Goal: Task Accomplishment & Management: Complete application form

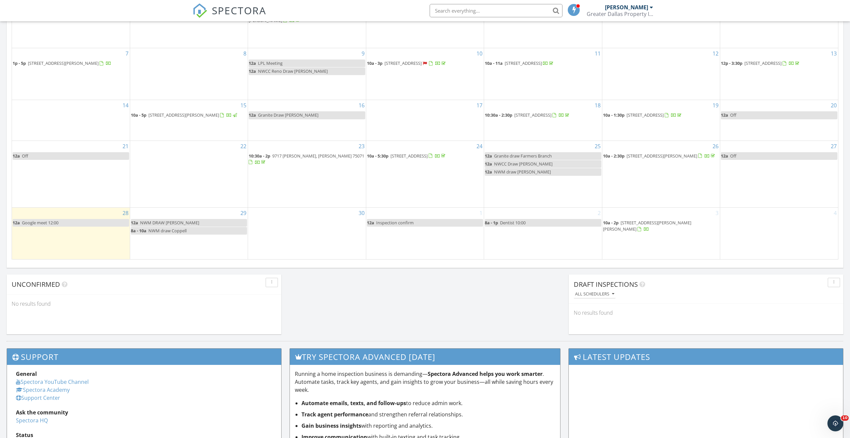
scroll to position [389, 0]
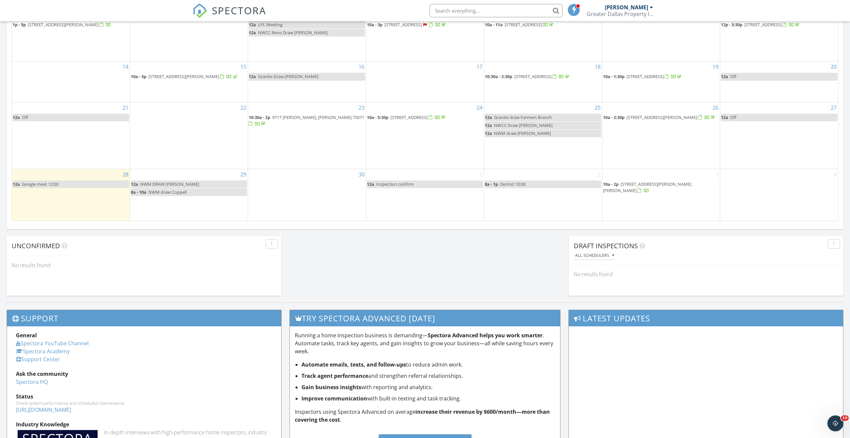
click at [307, 192] on div "30" at bounding box center [307, 194] width 118 height 51
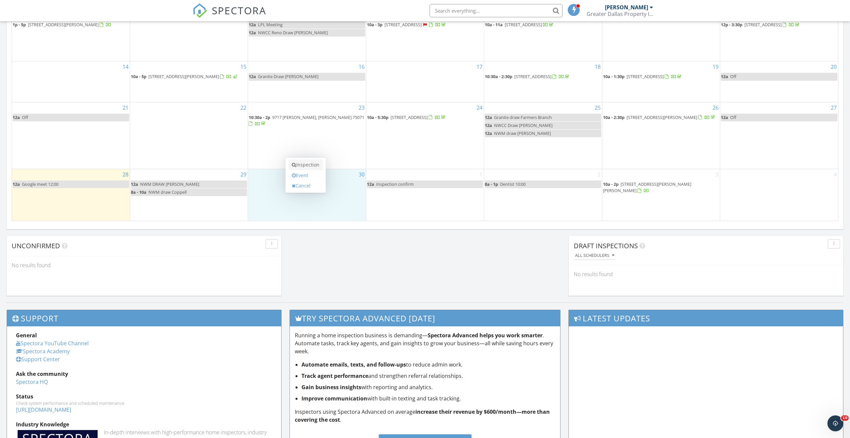
click at [311, 164] on link "Inspection" at bounding box center [306, 164] width 34 height 11
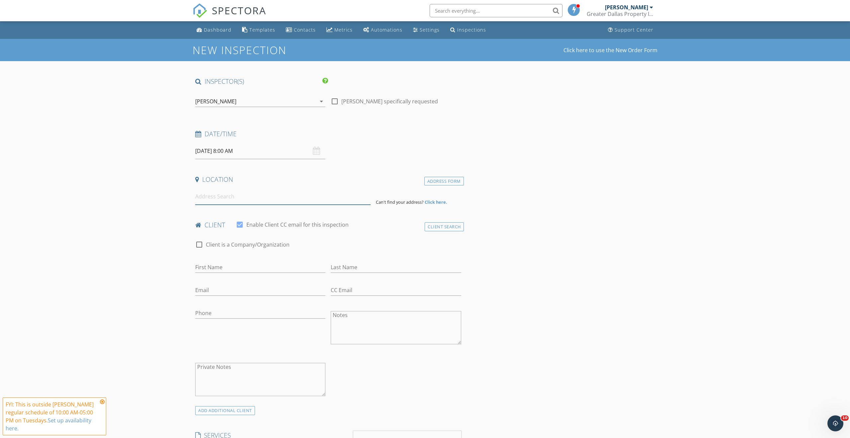
click at [249, 198] on input at bounding box center [282, 196] width 175 height 16
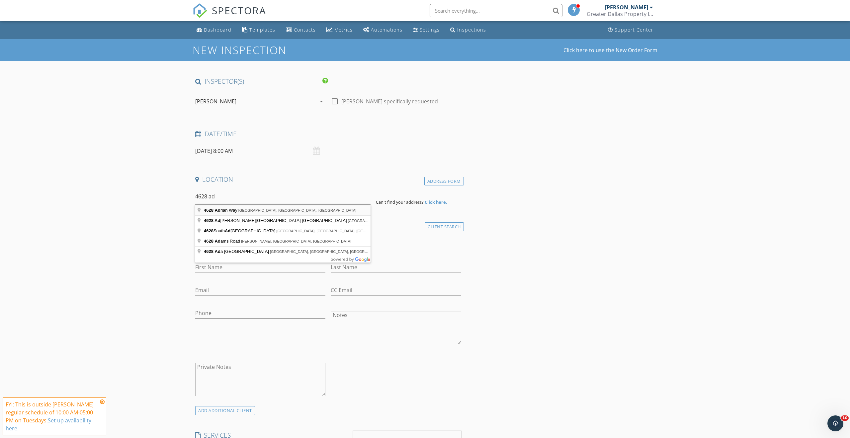
type input "4628 Adrian Way, Plano, TX, USA"
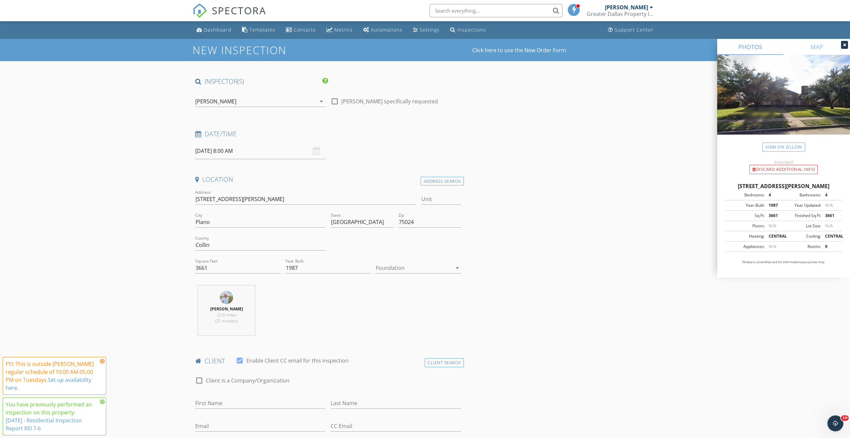
click at [404, 268] on div at bounding box center [414, 267] width 76 height 11
click at [403, 304] on div "Slab" at bounding box center [418, 302] width 74 height 8
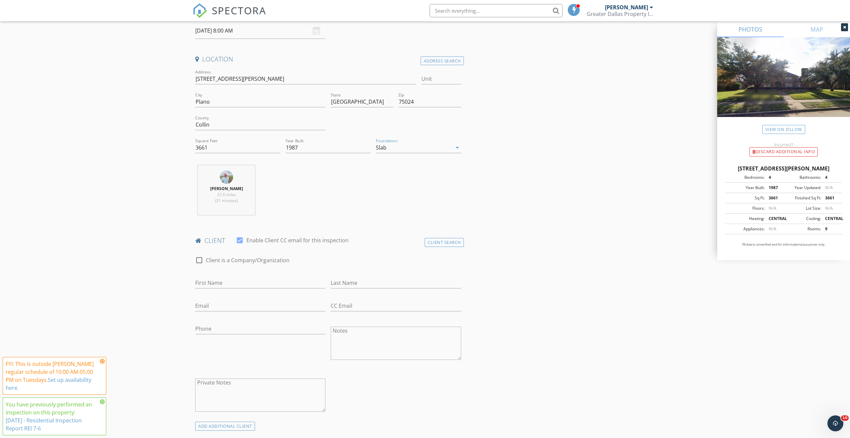
scroll to position [206, 0]
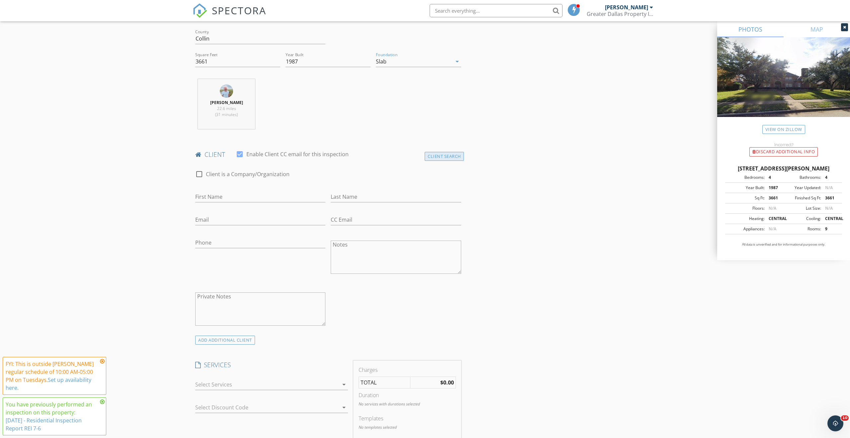
click at [446, 156] on div "Client Search" at bounding box center [444, 156] width 39 height 9
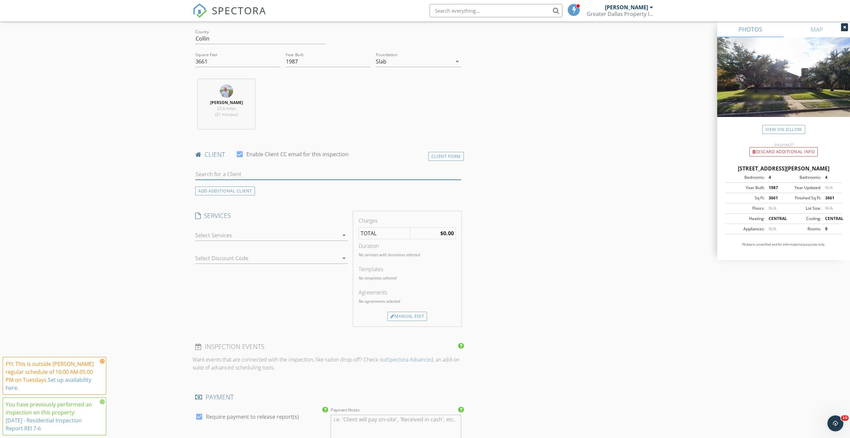
click at [248, 174] on input "text" at bounding box center [328, 174] width 266 height 11
type input "darr"
click at [248, 192] on li "Darrell Stipp dlstipp@att.net" at bounding box center [328, 189] width 265 height 19
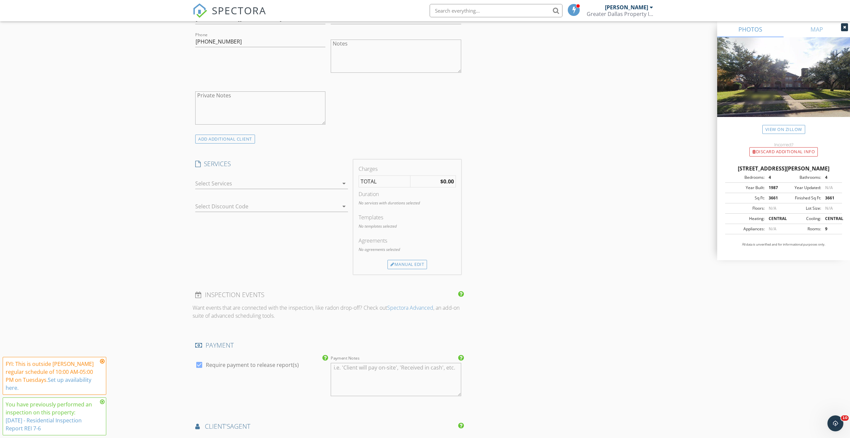
scroll to position [465, 0]
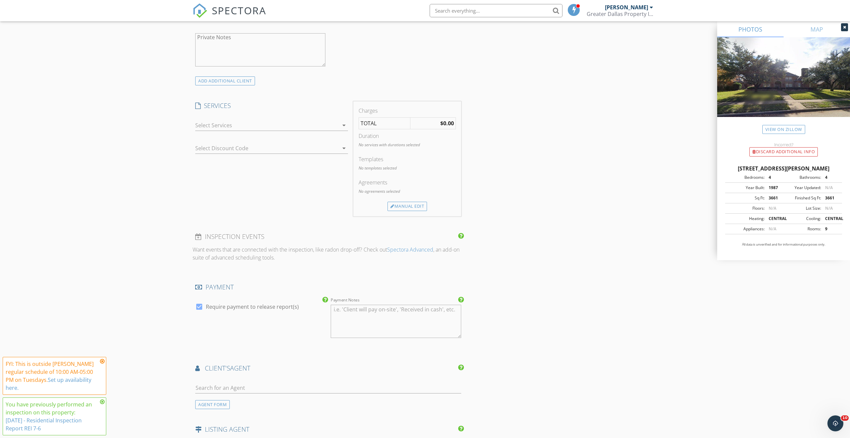
click at [342, 124] on icon "arrow_drop_down" at bounding box center [344, 125] width 8 height 8
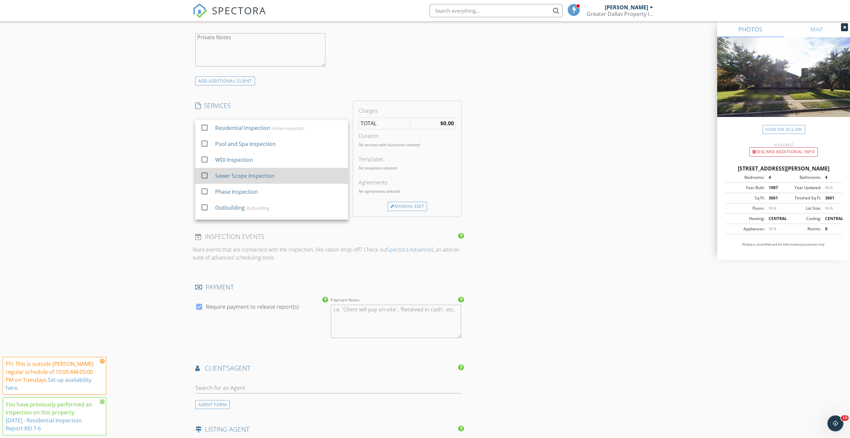
click at [203, 175] on div at bounding box center [204, 175] width 11 height 11
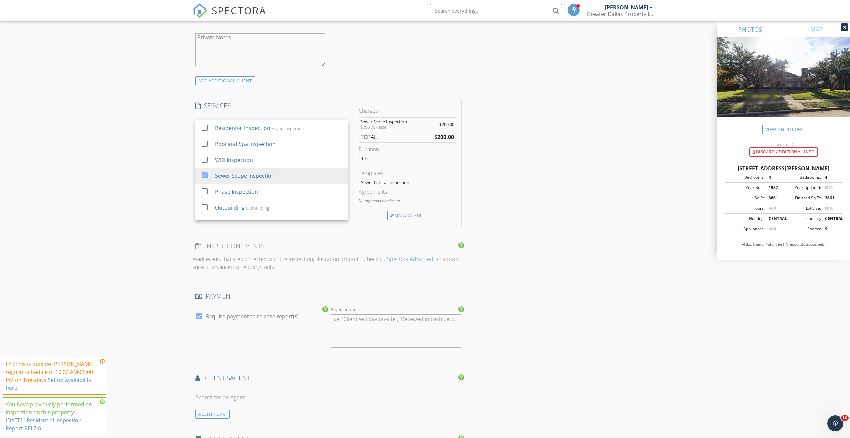
click at [169, 178] on div "New Inspection Click here to use the New Order Form INSPECTOR(S) check_box Adam…" at bounding box center [425, 150] width 850 height 1152
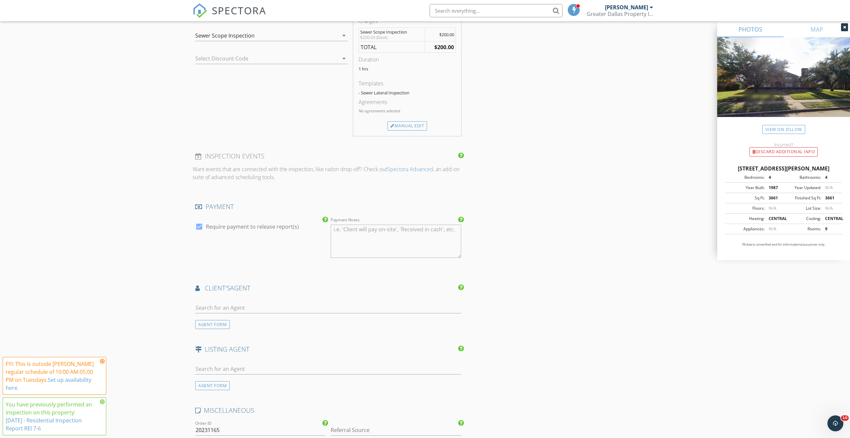
scroll to position [586, 0]
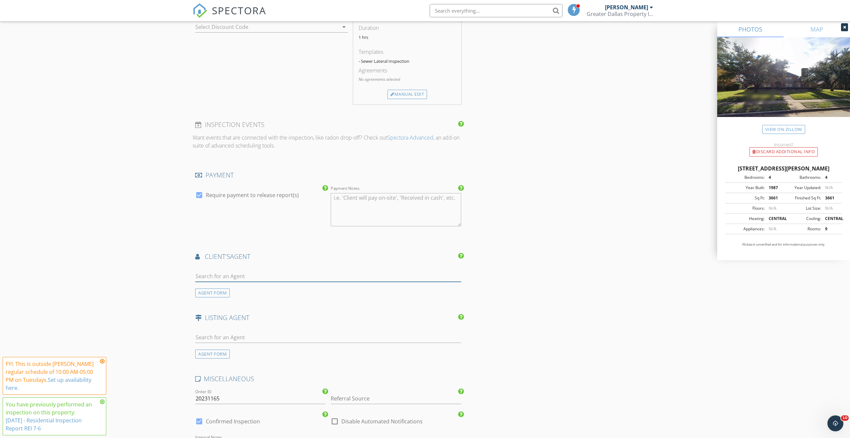
click at [243, 276] on input "text" at bounding box center [328, 276] width 266 height 11
type input "kim"
click at [246, 290] on div "Kim Cunningham" at bounding box center [234, 289] width 41 height 8
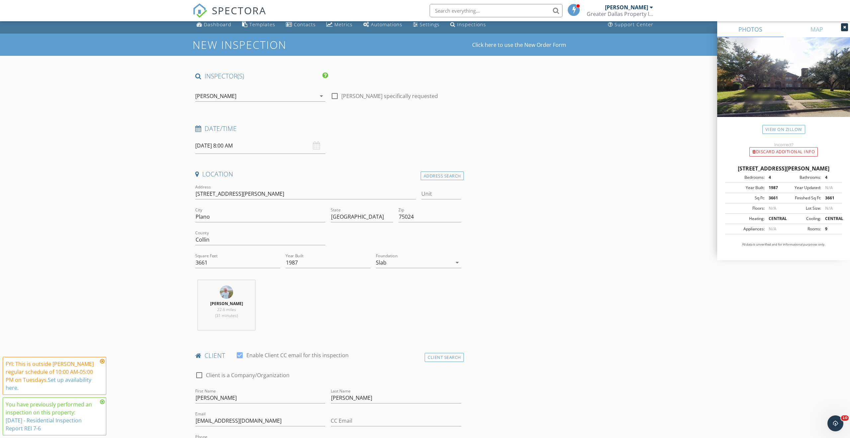
scroll to position [0, 0]
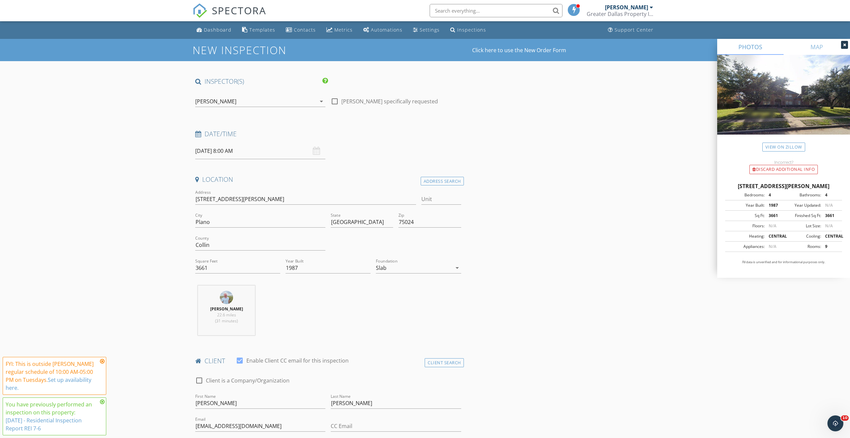
click at [260, 152] on input "09/30/2025 8:00 AM" at bounding box center [260, 151] width 130 height 16
type input "09"
type input "09/30/2025 9:00 AM"
click at [234, 260] on span at bounding box center [233, 261] width 5 height 7
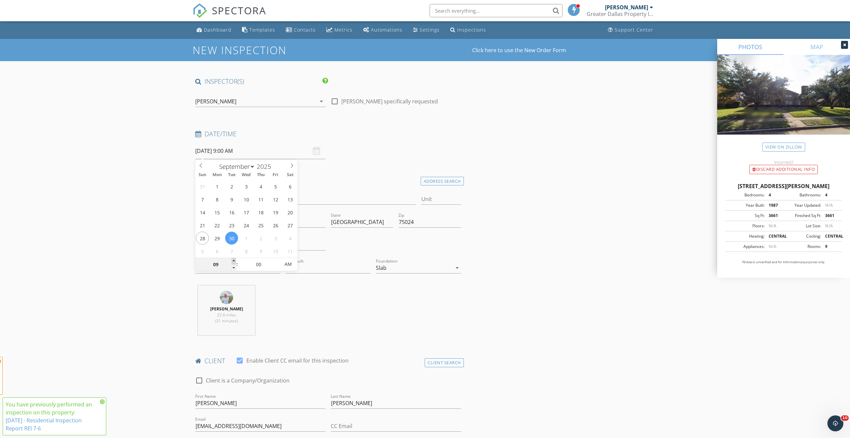
type input "10"
type input "09/30/2025 10:00 AM"
click at [234, 260] on span at bounding box center [233, 261] width 5 height 7
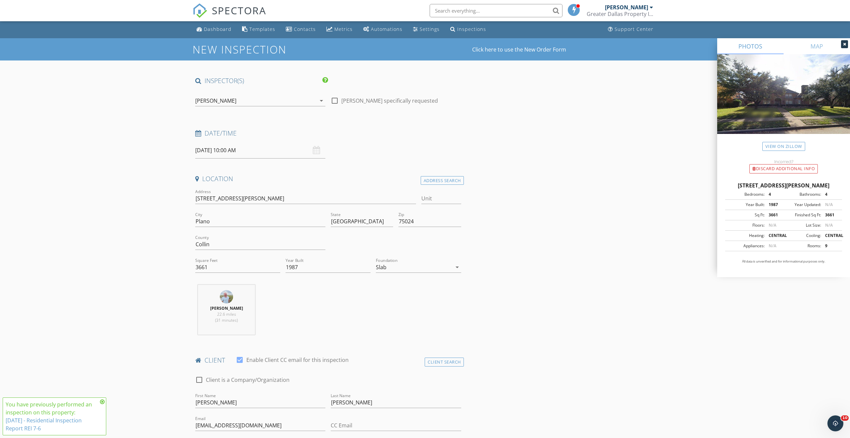
click at [243, 152] on input "09/30/2025 10:00 AM" at bounding box center [260, 150] width 130 height 16
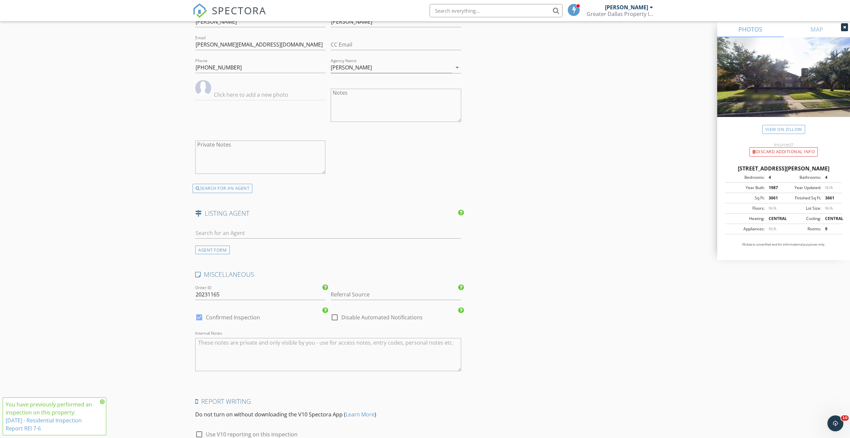
scroll to position [904, 0]
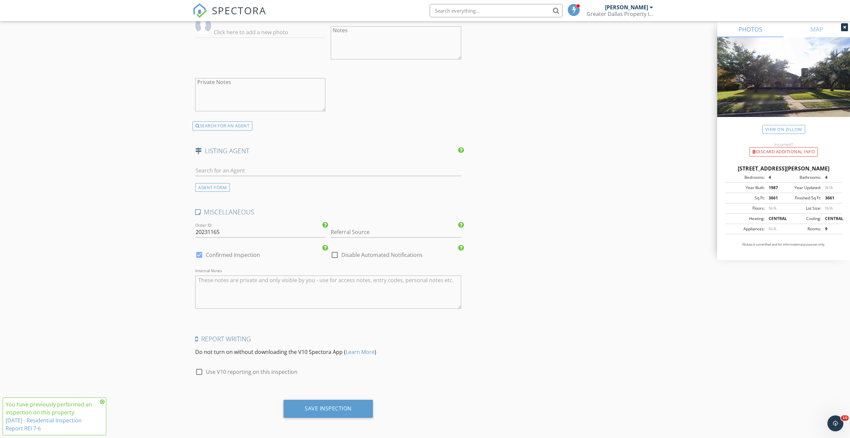
click at [201, 372] on div at bounding box center [199, 371] width 11 height 11
checkbox input "true"
click at [339, 408] on div "Save Inspection" at bounding box center [328, 408] width 47 height 7
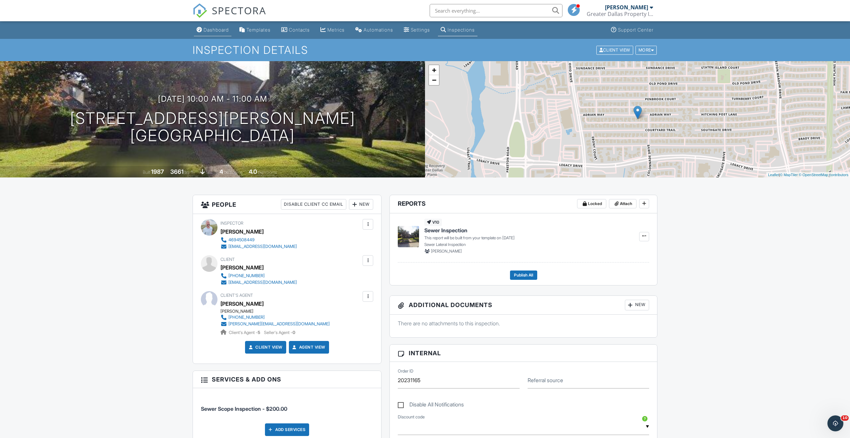
click at [222, 30] on div "Dashboard" at bounding box center [216, 30] width 25 height 6
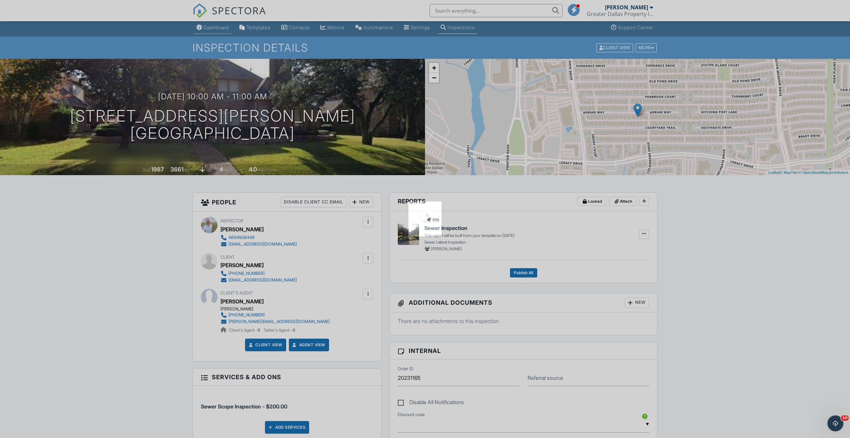
scroll to position [3, 0]
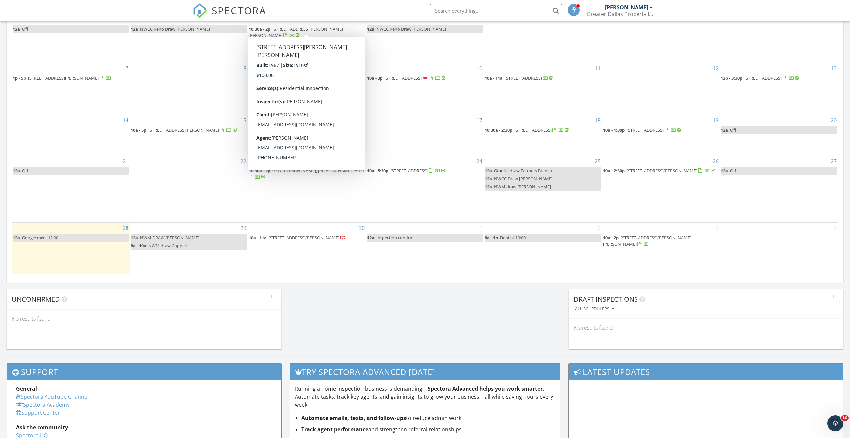
scroll to position [353, 0]
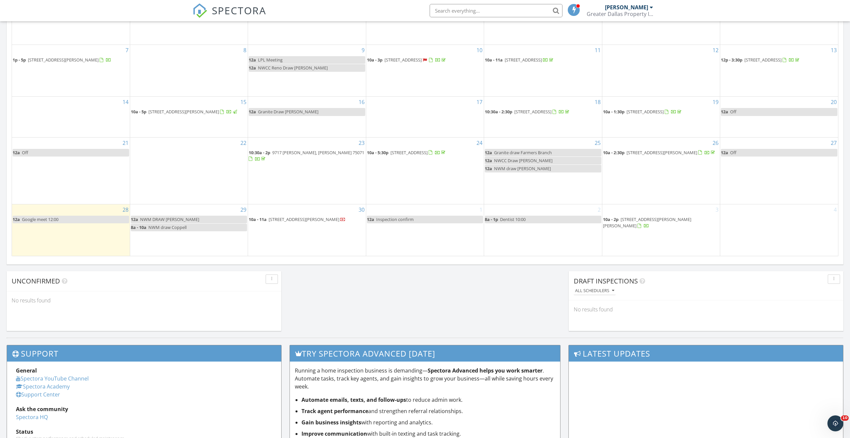
click at [426, 220] on link "12a Inspection confirm" at bounding box center [425, 220] width 116 height 8
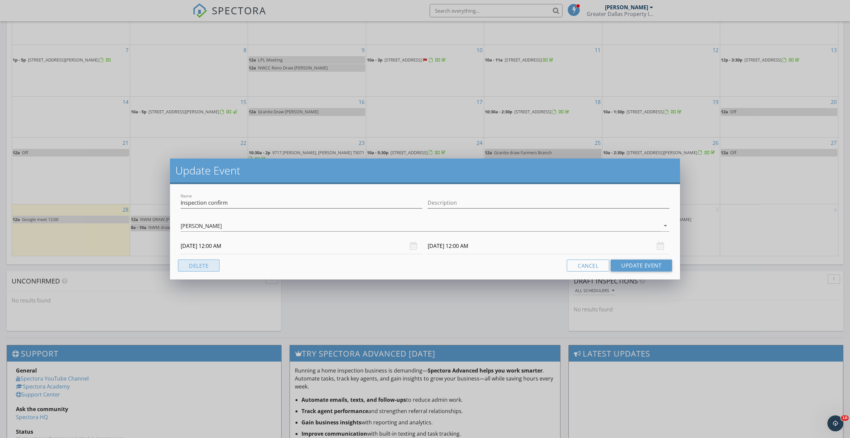
click at [209, 266] on button "Delete" at bounding box center [199, 265] width 42 height 12
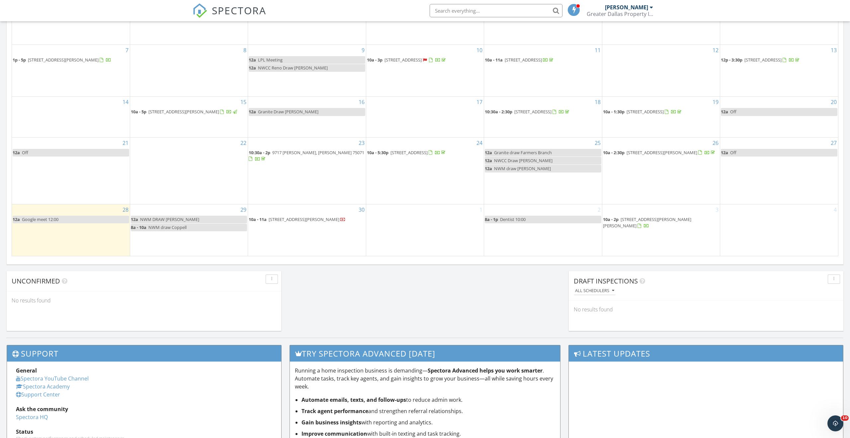
click at [414, 220] on div "1" at bounding box center [425, 229] width 118 height 51
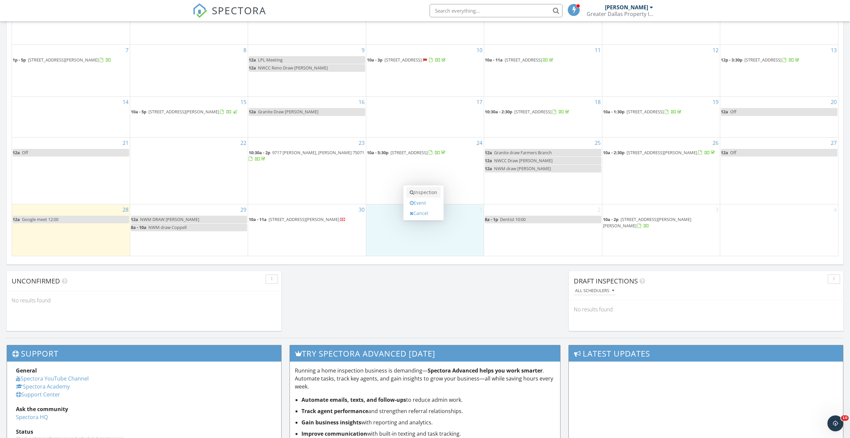
click at [427, 192] on link "Inspection" at bounding box center [423, 192] width 34 height 11
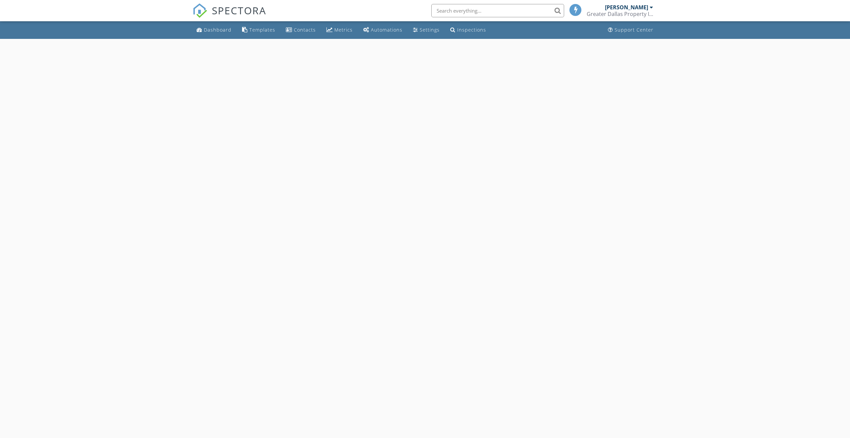
select select "9"
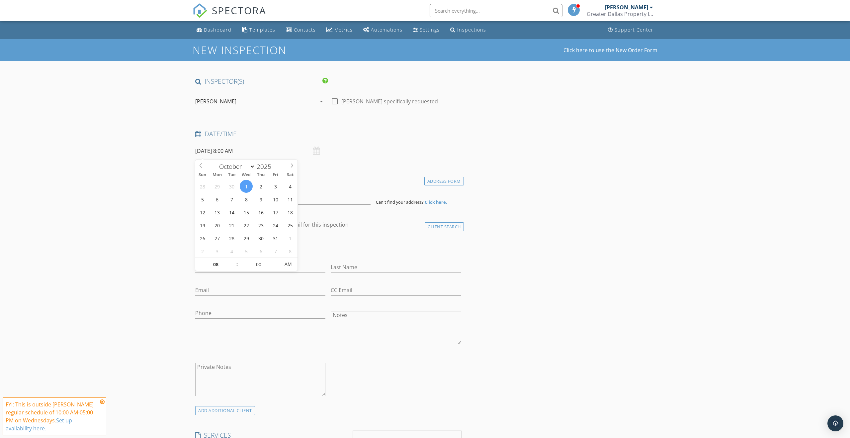
click at [231, 154] on input "10/01/2025 8:00 AM" at bounding box center [260, 151] width 130 height 16
type input "09"
type input "10/01/2025 9:00 AM"
click at [234, 259] on span at bounding box center [233, 261] width 5 height 7
type input "10"
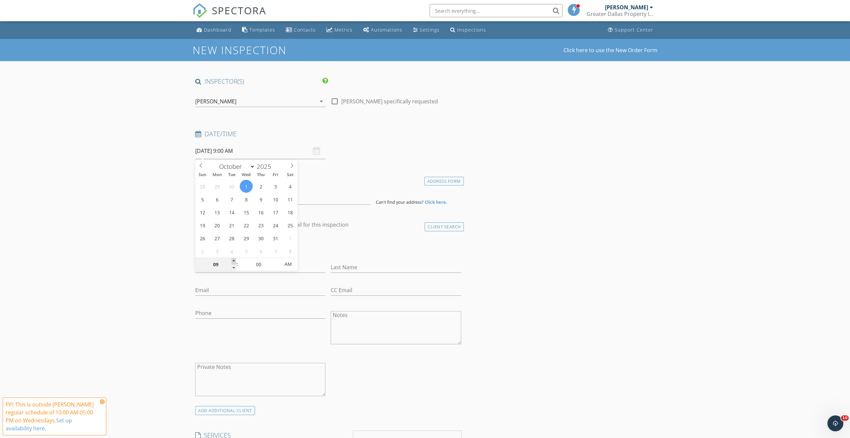
type input "[DATE] 10:00 AM"
click at [234, 259] on span at bounding box center [233, 261] width 5 height 7
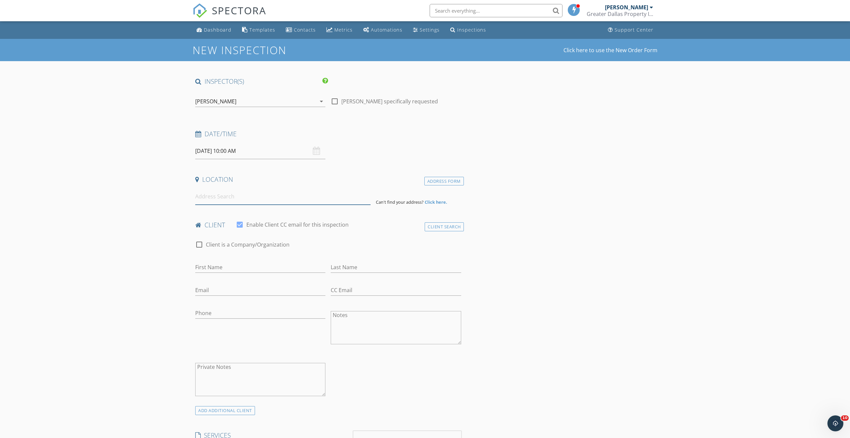
click at [230, 199] on input at bounding box center [282, 196] width 175 height 16
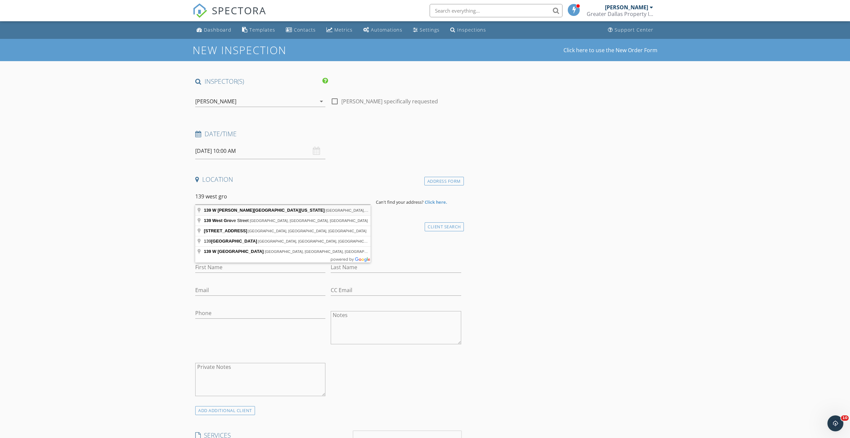
type input "139 W Grover C Washington Ave, Dallas, TX, USA"
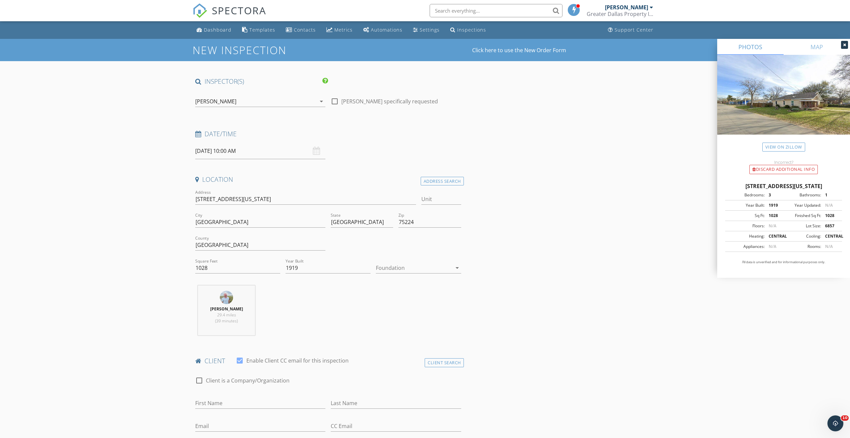
click at [416, 266] on div at bounding box center [414, 267] width 76 height 11
click at [410, 318] on div "Crawlspace" at bounding box center [418, 318] width 74 height 8
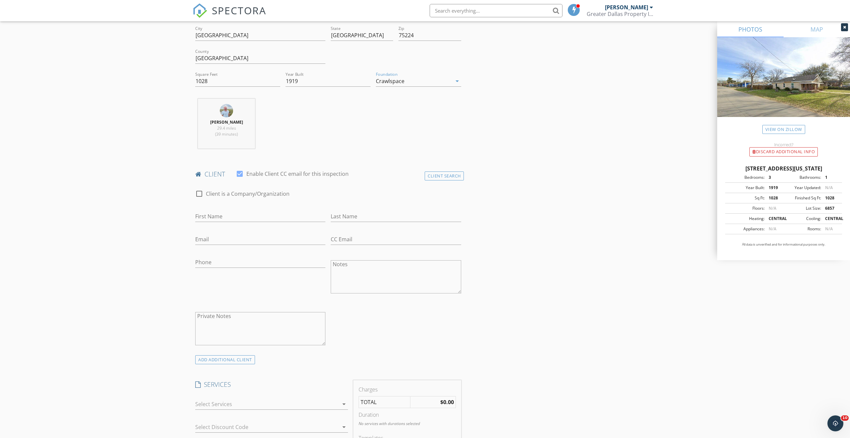
scroll to position [260, 0]
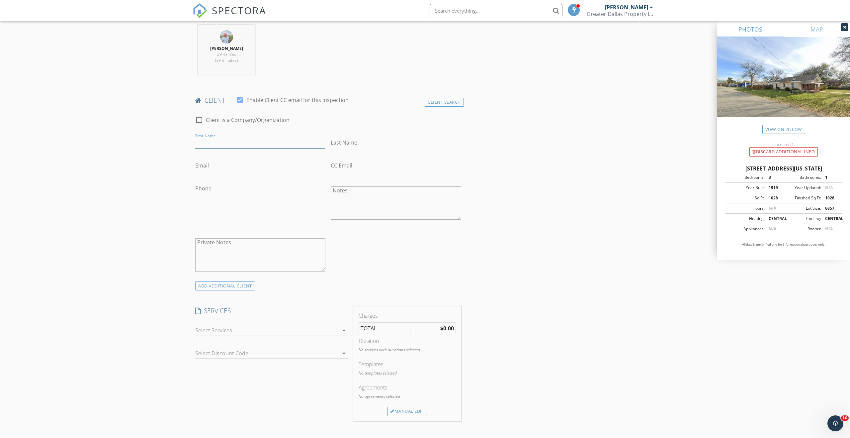
click at [242, 144] on input "First Name" at bounding box center [260, 142] width 130 height 11
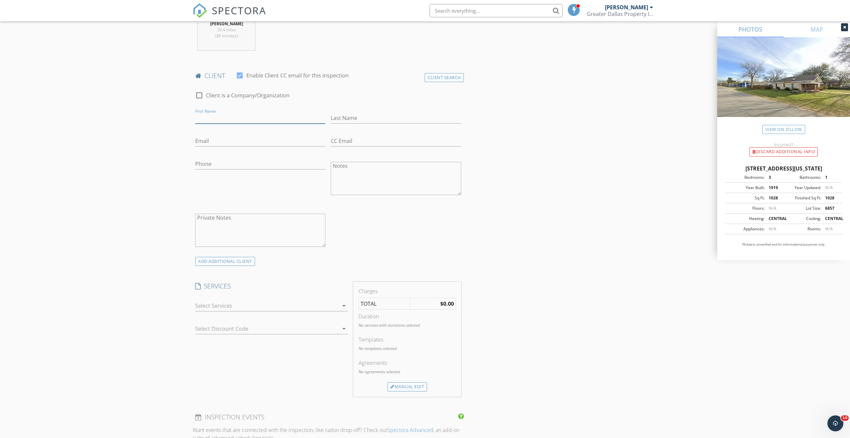
scroll to position [292, 0]
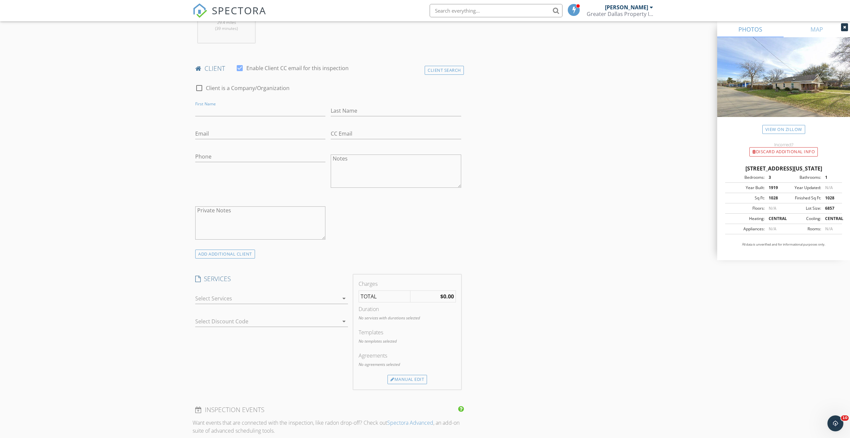
click at [340, 299] on icon "arrow_drop_down" at bounding box center [344, 298] width 8 height 8
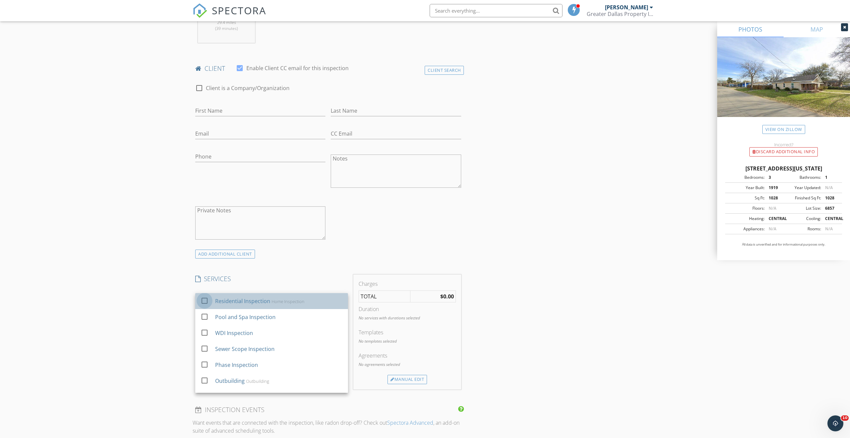
click at [206, 299] on div at bounding box center [204, 300] width 11 height 11
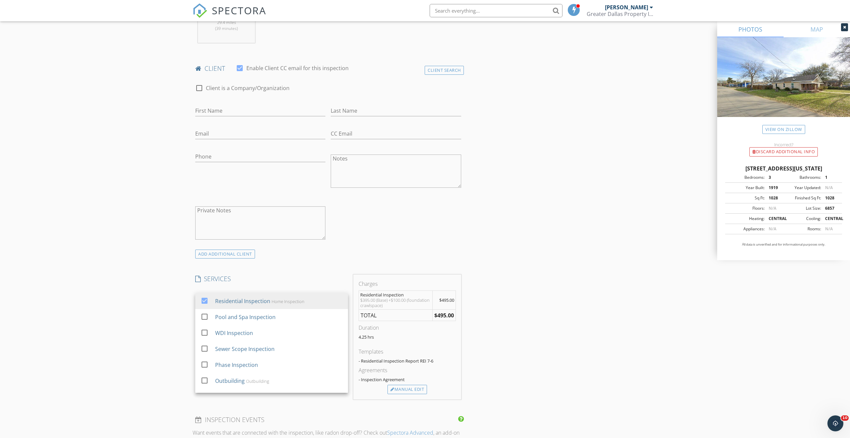
click at [150, 300] on div "New Inspection Click here to use the New Order Form INSPECTOR(S) check_box Adam…" at bounding box center [425, 323] width 850 height 1153
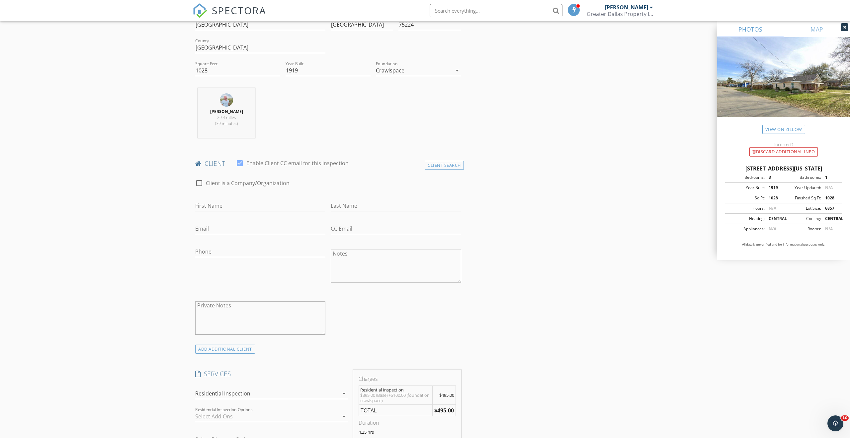
scroll to position [196, 0]
click at [239, 203] on input "First Name" at bounding box center [260, 207] width 130 height 11
type input "Ashlie"
type input "Alaman"
click at [220, 231] on input "Email" at bounding box center [260, 230] width 130 height 11
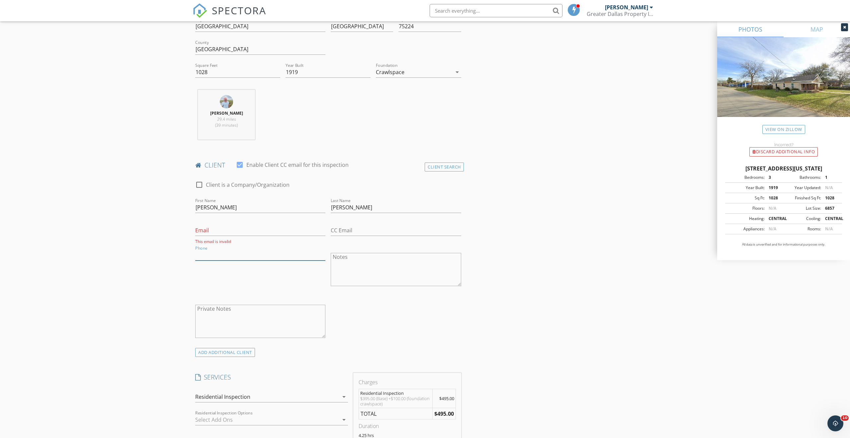
click at [209, 252] on input "Phone" at bounding box center [260, 254] width 130 height 11
type input "214-995-3110"
click at [212, 230] on input "Email" at bounding box center [260, 230] width 130 height 11
type input "aalaman@gmail.com"
click at [178, 288] on div "New Inspection Click here to use the New Order Form INSPECTOR(S) check_box Adam…" at bounding box center [425, 419] width 850 height 1153
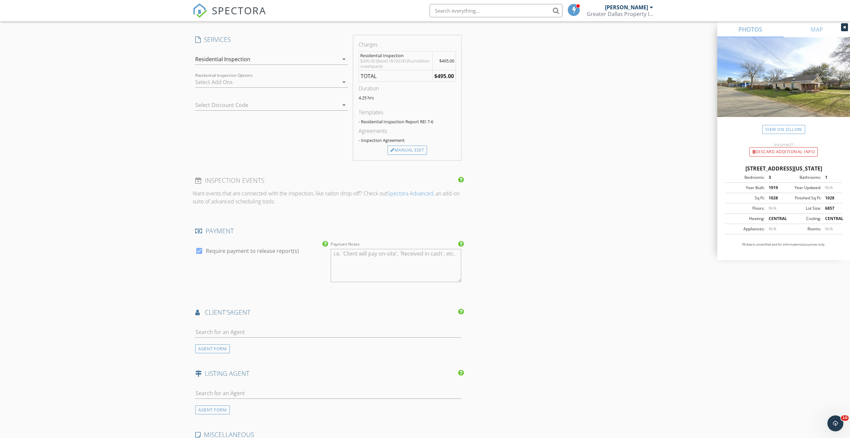
scroll to position [536, 0]
click at [243, 327] on input "text" at bounding box center [328, 327] width 266 height 11
type input "Laura Wiswall"
click at [241, 343] on div "Dave Perry Miller Real Estate" at bounding box center [257, 345] width 87 height 5
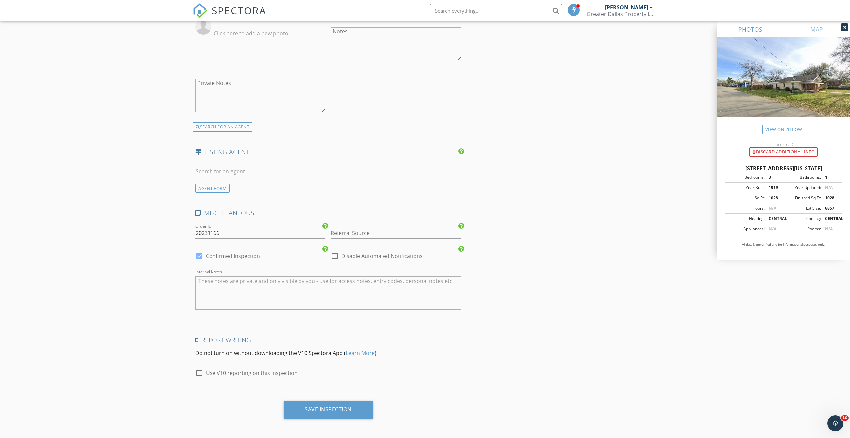
scroll to position [905, 0]
click at [201, 371] on div at bounding box center [199, 371] width 11 height 11
checkbox input "true"
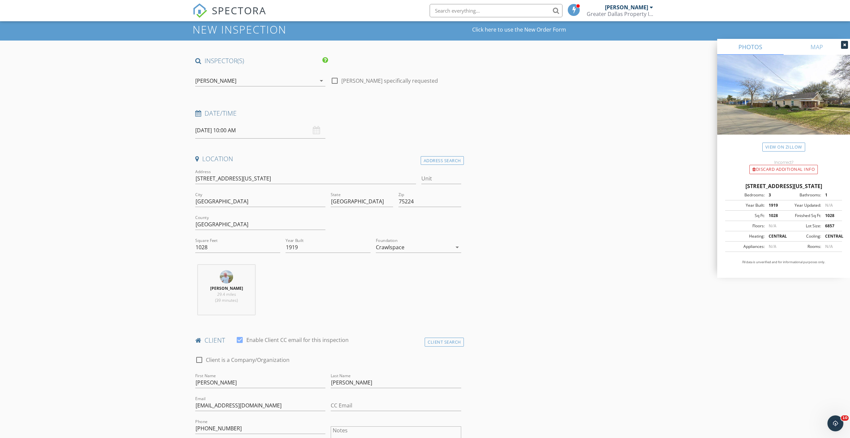
scroll to position [0, 0]
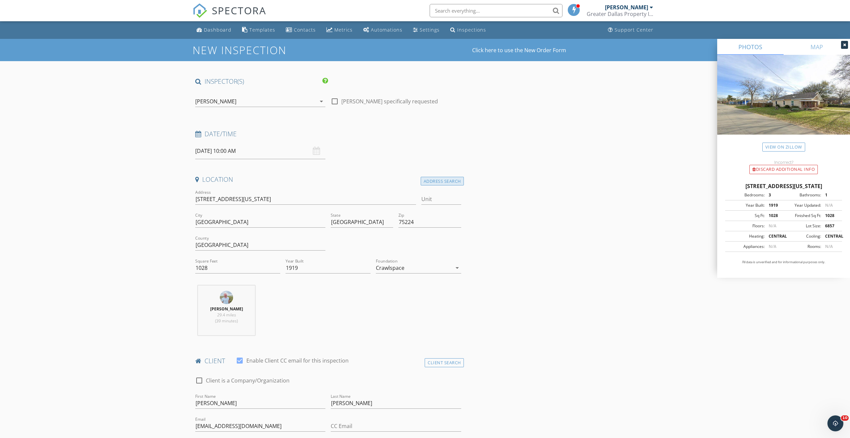
click at [442, 183] on div "Address Search" at bounding box center [442, 181] width 43 height 9
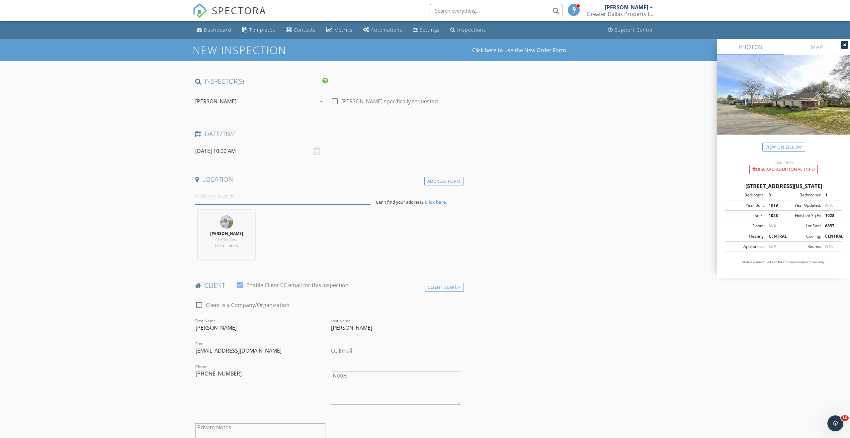
click at [246, 199] on input at bounding box center [282, 196] width 175 height 16
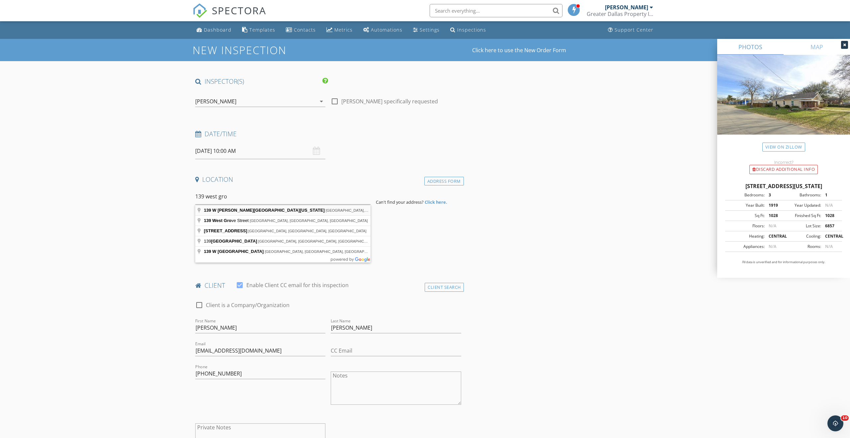
type input "139 W Grover C Washington Ave, Dallas, TX, USA"
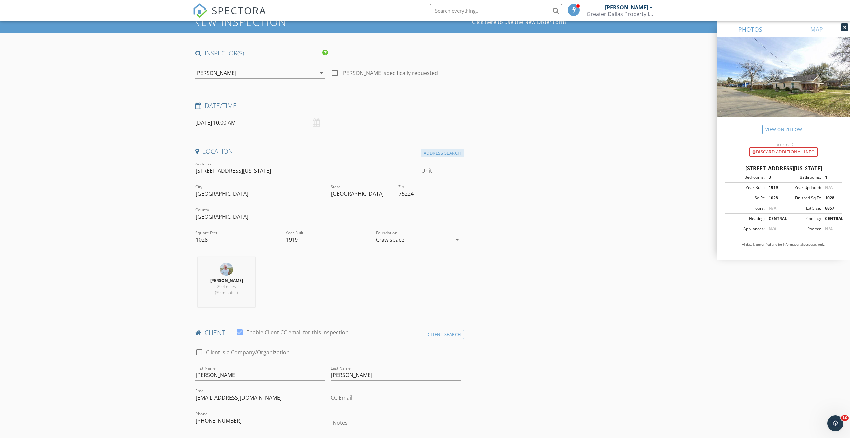
scroll to position [29, 0]
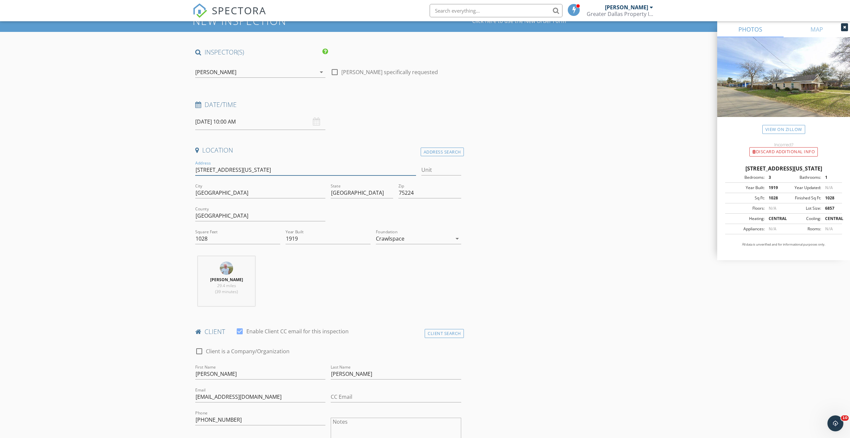
drag, startPoint x: 233, startPoint y: 171, endPoint x: 213, endPoint y: 172, distance: 19.6
click at [213, 172] on input "139 W Missouri Ave" at bounding box center [305, 169] width 221 height 11
type input "139 W GroverAve"
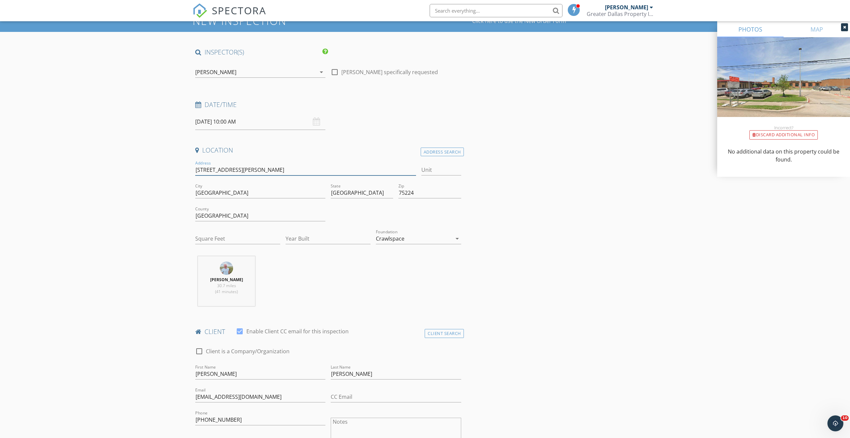
type input "139 W Grover C Washington Ave"
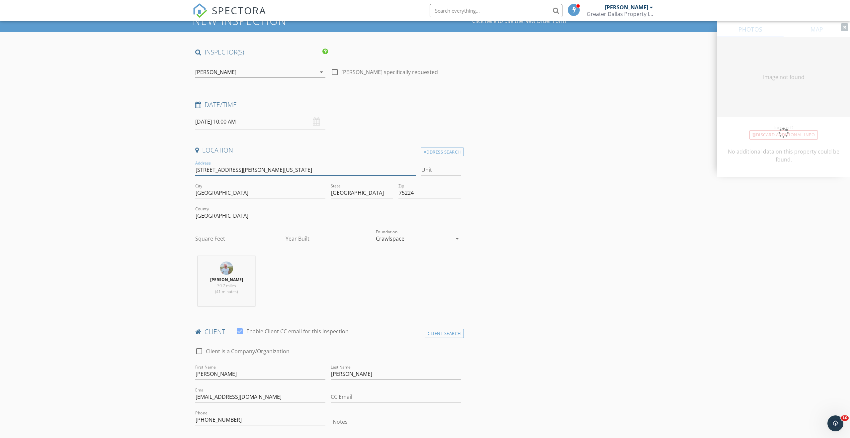
type input "1028"
type input "1919"
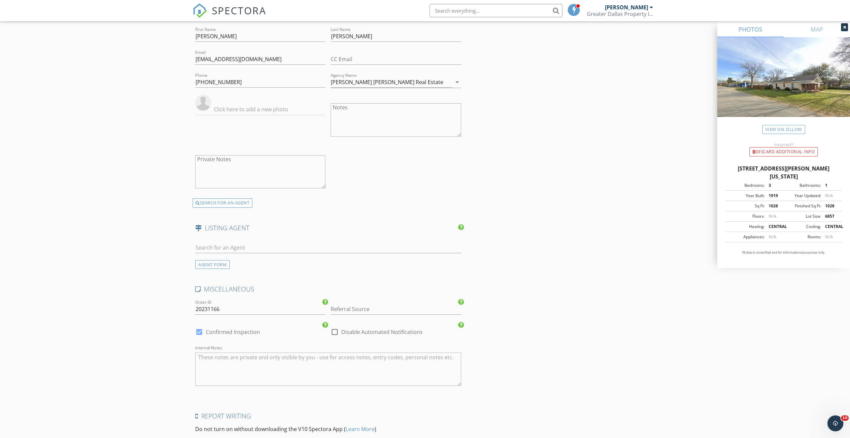
scroll to position [905, 0]
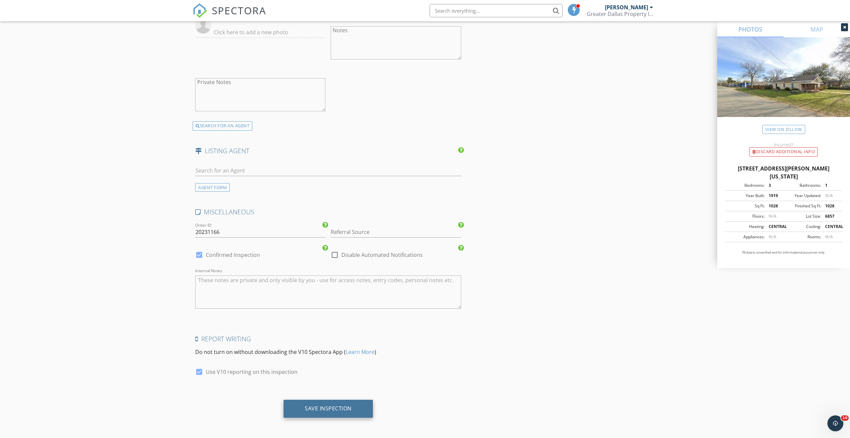
type input "139 W Grover C Washington Ave"
click at [343, 410] on div "Save Inspection" at bounding box center [328, 408] width 47 height 7
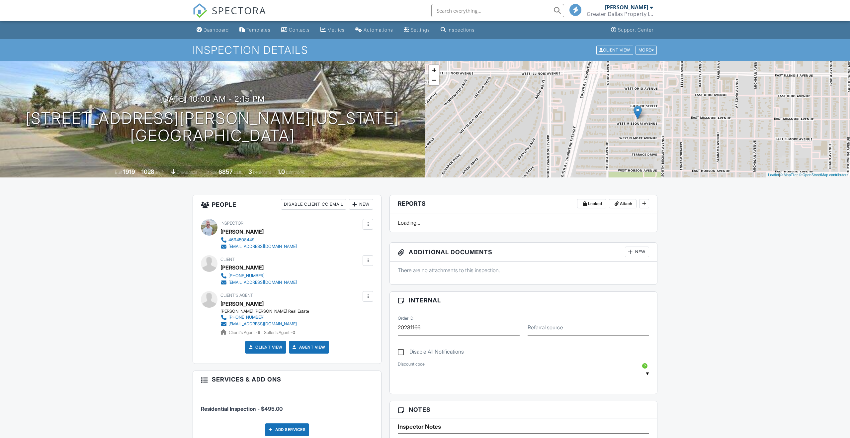
click at [222, 30] on div "Dashboard" at bounding box center [216, 30] width 25 height 6
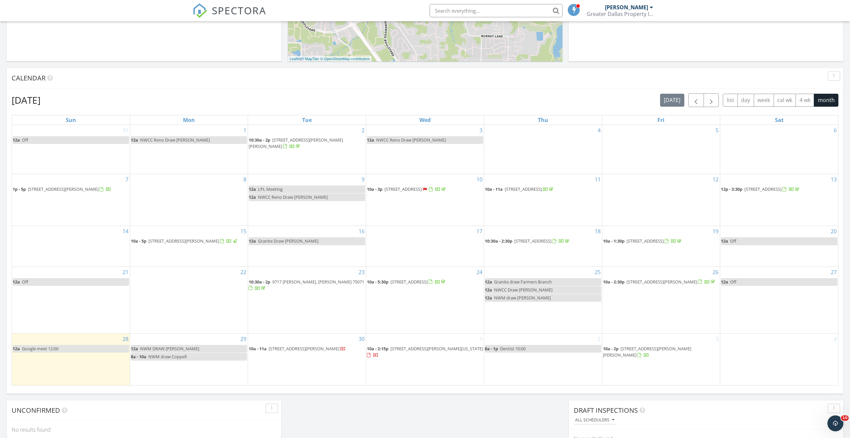
scroll to position [244, 0]
